Goal: Obtain resource: Download file/media

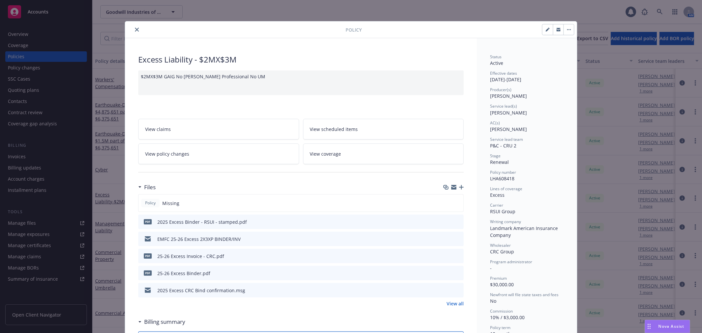
click at [359, 153] on link "View coverage" at bounding box center [383, 153] width 161 height 21
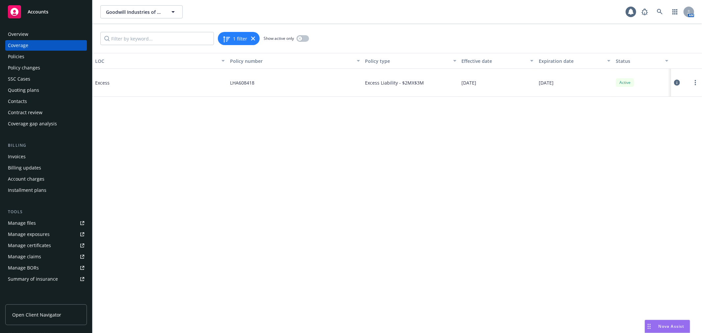
click at [677, 83] on icon at bounding box center [677, 83] width 6 height 6
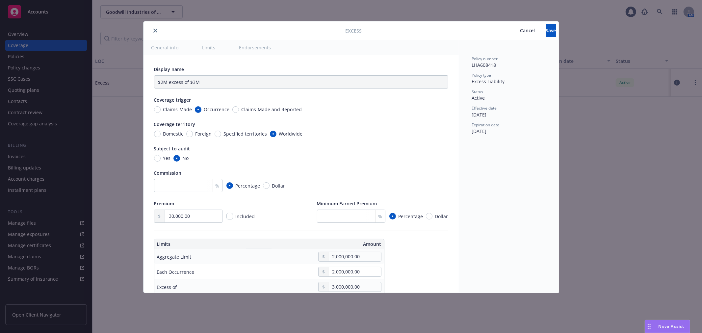
type input "Commercial Umbrella $2M excess of $3M"
click at [238, 81] on input "Commercial Umbrella $2M excess of $3M" at bounding box center [301, 81] width 294 height 13
click at [419, 117] on div "Display name Coverage trigger Claims-Made Occurrence Claims-Made and Reported C…" at bounding box center [301, 144] width 294 height 157
click at [302, 81] on input "text" at bounding box center [301, 81] width 294 height 13
type input "Excess"
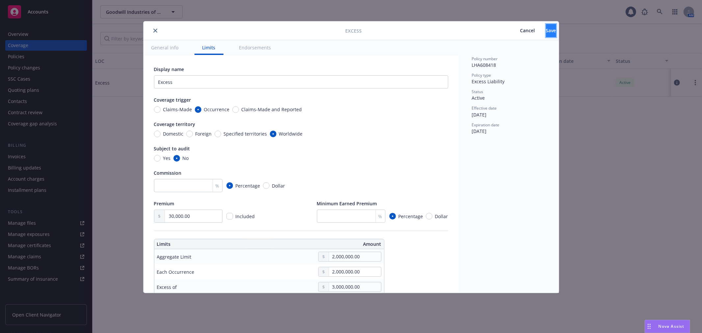
click at [546, 32] on span "Save" at bounding box center [551, 30] width 10 height 6
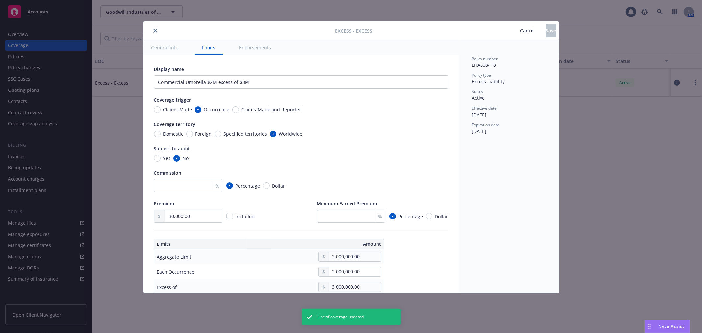
click at [156, 29] on icon "close" at bounding box center [155, 31] width 4 height 4
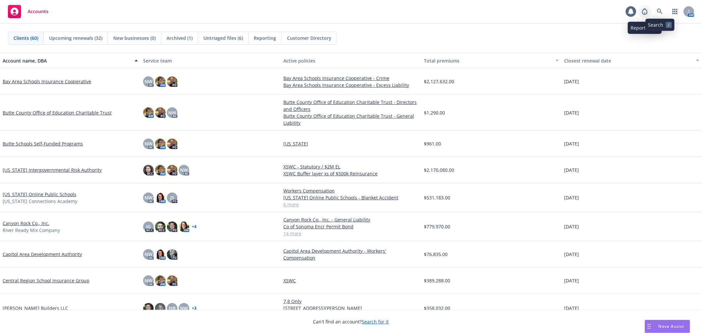
click at [641, 12] on icon at bounding box center [644, 12] width 8 height 8
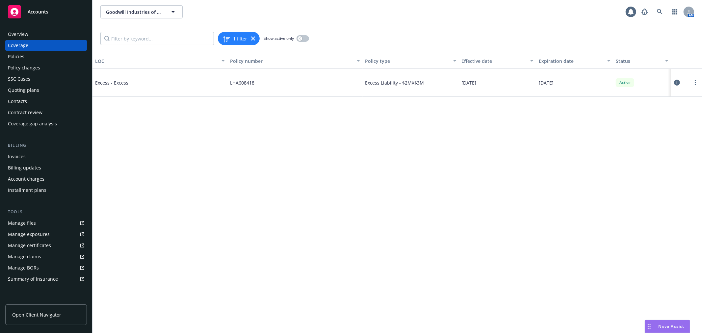
click at [675, 82] on icon at bounding box center [677, 83] width 6 height 6
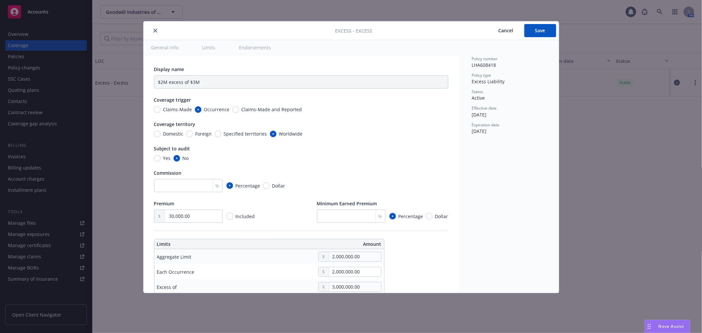
type input "Commercial Umbrella $2M excess of $3M"
click at [155, 29] on icon "close" at bounding box center [155, 31] width 4 height 4
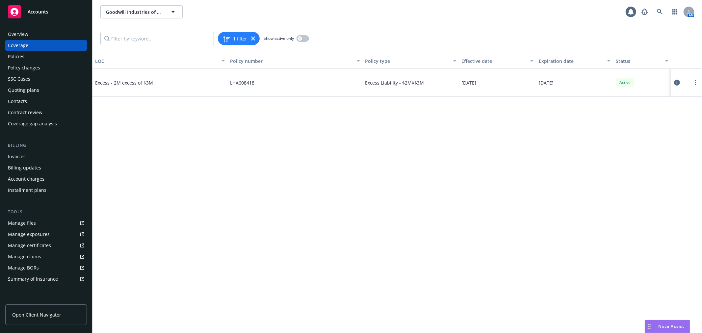
click at [47, 248] on div "Manage certificates" at bounding box center [29, 245] width 43 height 11
click at [31, 54] on div "Policies" at bounding box center [46, 56] width 76 height 11
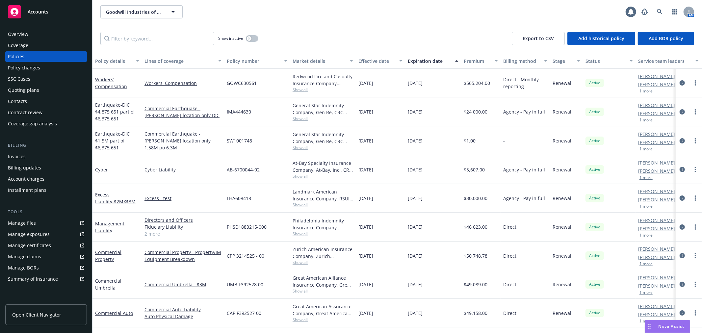
scroll to position [43, 0]
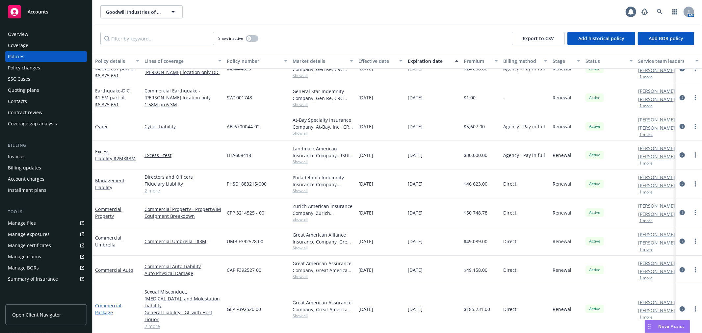
click at [111, 304] on link "Commercial Package" at bounding box center [108, 308] width 26 height 13
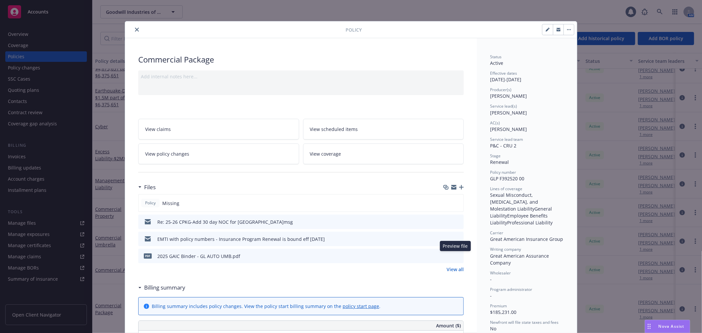
click at [454, 256] on icon "preview file" at bounding box center [457, 255] width 6 height 5
click at [444, 257] on icon "download file" at bounding box center [446, 255] width 5 height 5
click at [135, 29] on icon "close" at bounding box center [137, 30] width 4 height 4
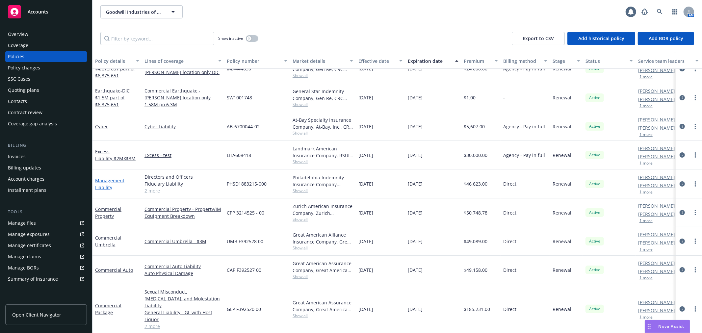
click at [103, 182] on link "Management Liability" at bounding box center [109, 183] width 29 height 13
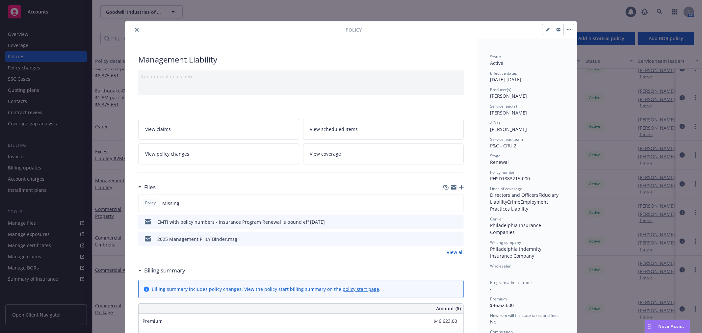
click at [455, 239] on icon "preview file" at bounding box center [457, 238] width 6 height 5
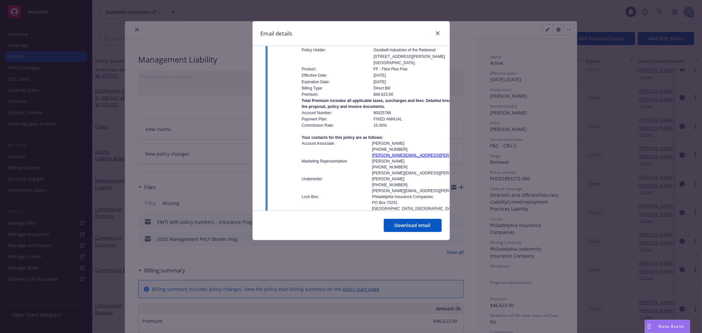
scroll to position [110, 0]
click at [436, 34] on icon "close" at bounding box center [438, 33] width 4 height 4
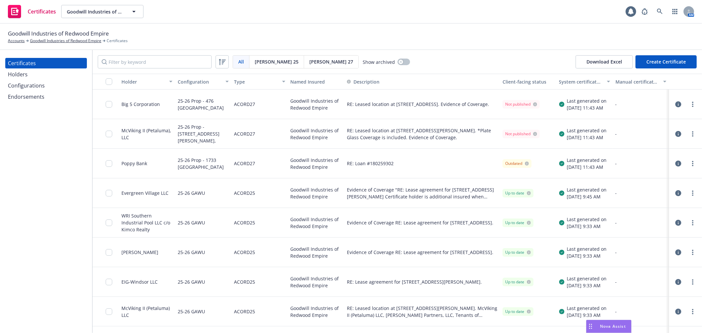
click at [675, 193] on icon "button" at bounding box center [678, 193] width 6 height 6
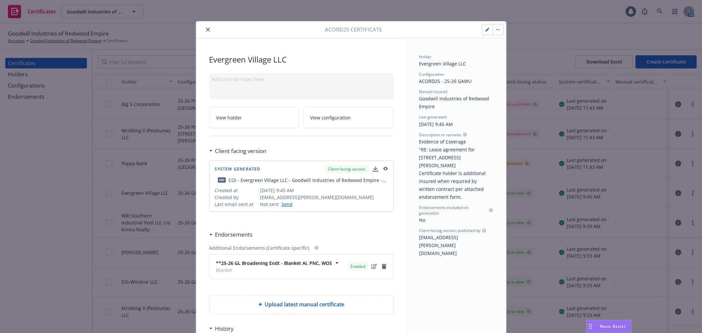
click at [206, 30] on icon "close" at bounding box center [208, 30] width 4 height 4
